Goal: Task Accomplishment & Management: Use online tool/utility

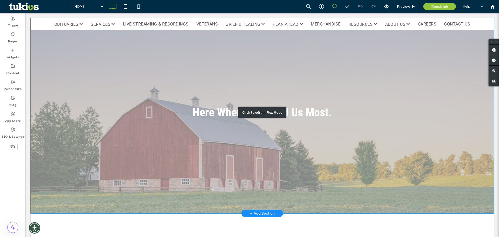
scroll to position [208, 0]
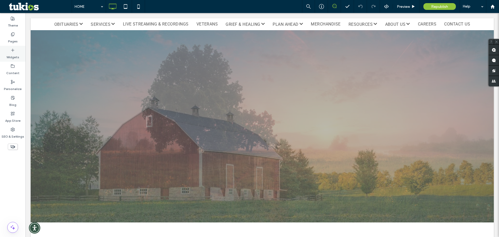
click at [13, 54] on label "Widgets" at bounding box center [12, 55] width 13 height 7
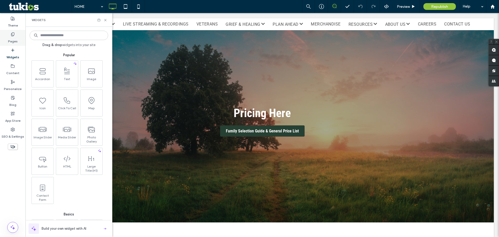
click at [11, 33] on use at bounding box center [12, 33] width 3 height 3
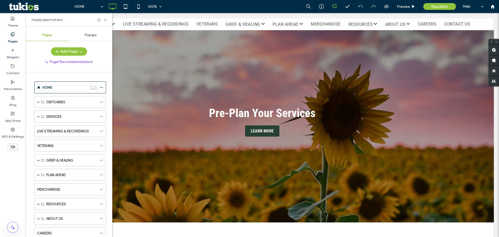
click at [91, 34] on span "Popups" at bounding box center [91, 35] width 12 height 4
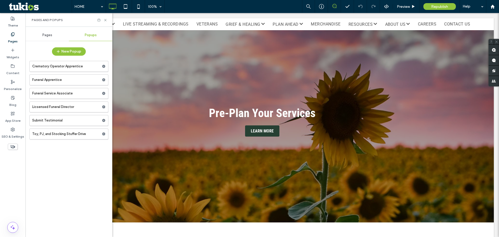
click at [43, 36] on span "Pages" at bounding box center [47, 35] width 10 height 4
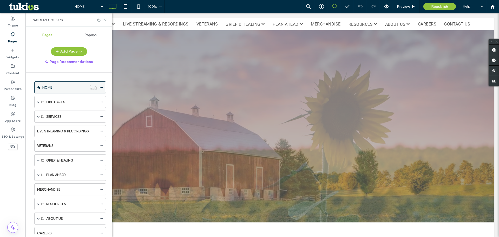
click at [101, 88] on icon at bounding box center [102, 88] width 4 height 4
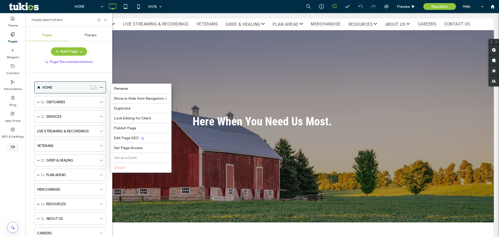
click at [101, 88] on icon at bounding box center [102, 88] width 4 height 4
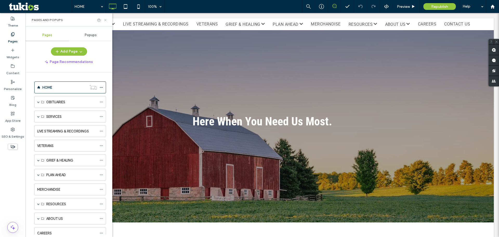
click at [106, 19] on icon at bounding box center [105, 20] width 4 height 4
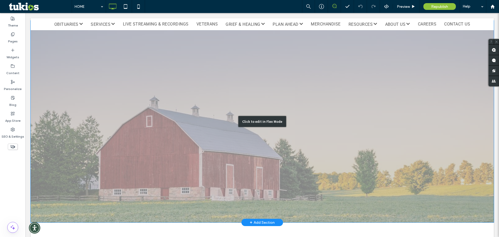
click at [166, 154] on div "Click to edit in Flex Mode" at bounding box center [262, 122] width 463 height 202
click at [166, 154] on link at bounding box center [262, 122] width 463 height 202
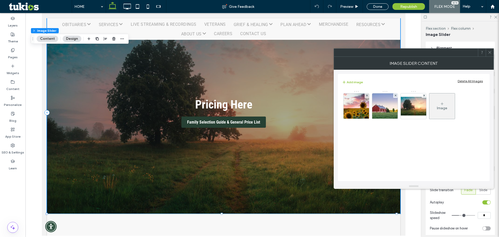
click at [441, 102] on icon at bounding box center [442, 104] width 4 height 4
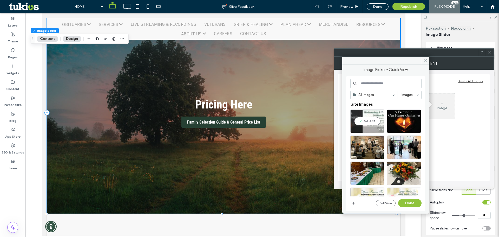
click at [371, 121] on div "Select" at bounding box center [367, 120] width 34 height 23
click at [411, 203] on button "Done" at bounding box center [409, 203] width 23 height 8
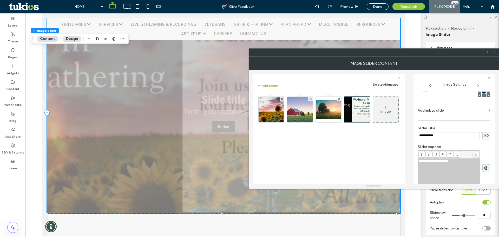
scroll to position [0, 0]
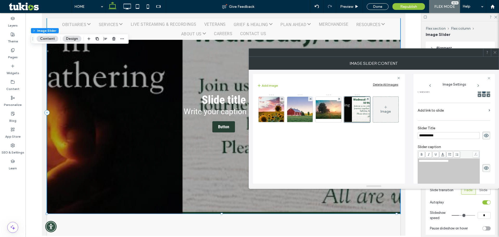
click at [494, 55] on span at bounding box center [495, 53] width 4 height 8
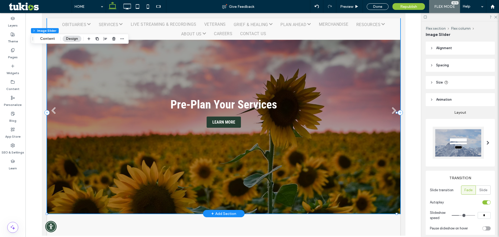
click at [324, 160] on link at bounding box center [223, 113] width 353 height 202
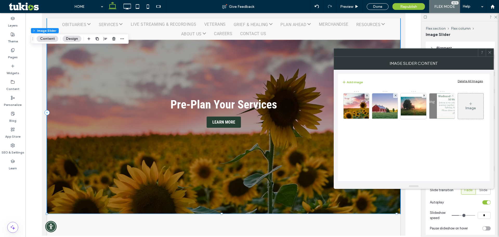
click at [453, 94] on icon at bounding box center [453, 95] width 2 height 2
click at [490, 57] on div "Image Slider Content" at bounding box center [414, 63] width 160 height 13
click at [490, 52] on icon at bounding box center [490, 52] width 4 height 4
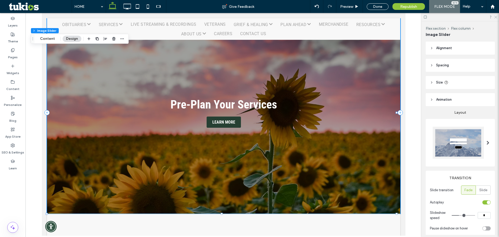
click at [496, 16] on icon at bounding box center [495, 16] width 3 height 3
